Goal: Task Accomplishment & Management: Use online tool/utility

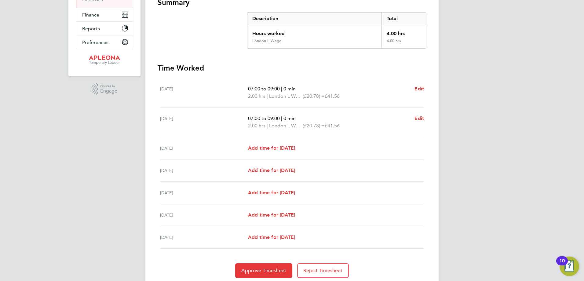
scroll to position [138, 0]
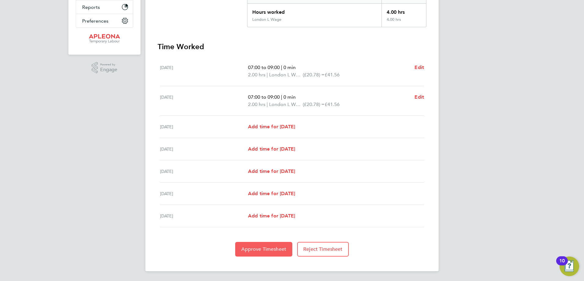
click at [260, 248] on span "Approve Timesheet" at bounding box center [263, 249] width 45 height 6
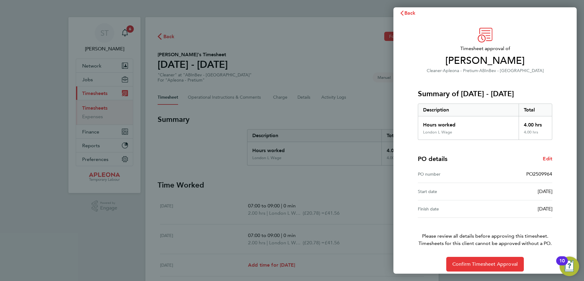
scroll to position [12, 0]
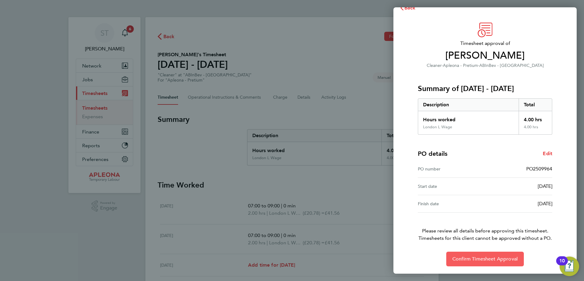
click at [485, 259] on span "Confirm Timesheet Approval" at bounding box center [485, 259] width 65 height 6
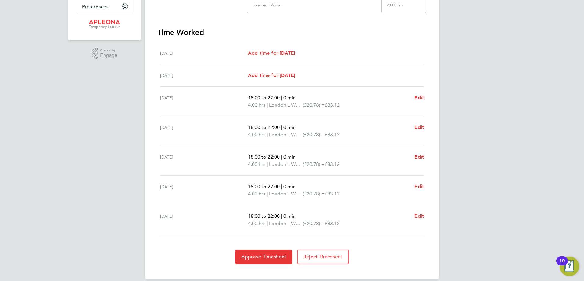
scroll to position [160, 0]
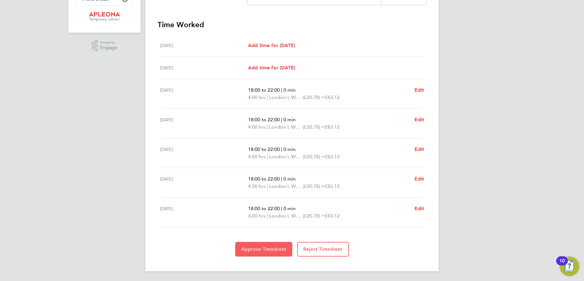
click at [259, 252] on span "Approve Timesheet" at bounding box center [263, 249] width 45 height 6
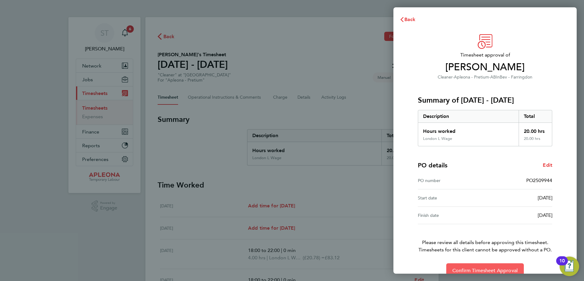
click at [486, 269] on span "Confirm Timesheet Approval" at bounding box center [485, 271] width 65 height 6
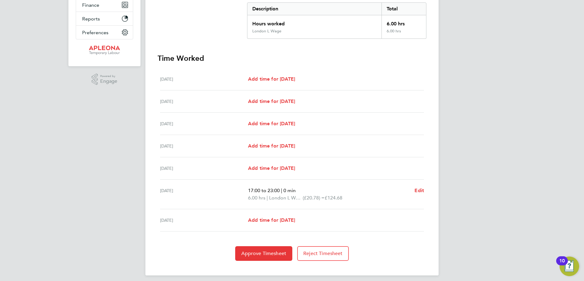
scroll to position [131, 0]
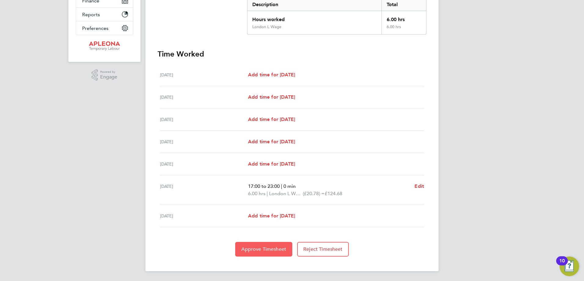
click at [260, 252] on button "Approve Timesheet" at bounding box center [263, 249] width 57 height 15
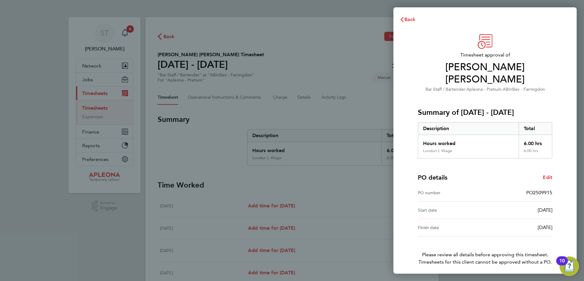
click at [477, 276] on button "Confirm Timesheet Approval" at bounding box center [485, 283] width 78 height 15
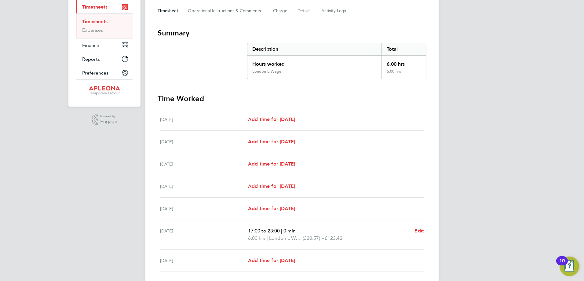
scroll to position [122, 0]
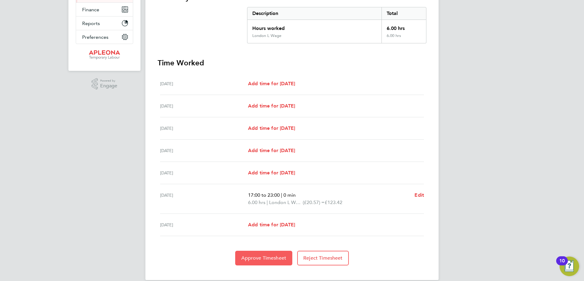
click at [257, 261] on span "Approve Timesheet" at bounding box center [263, 258] width 45 height 6
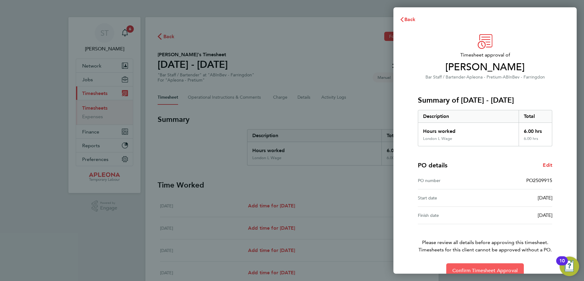
click at [463, 268] on span "Confirm Timesheet Approval" at bounding box center [485, 271] width 65 height 6
